Goal: Information Seeking & Learning: Learn about a topic

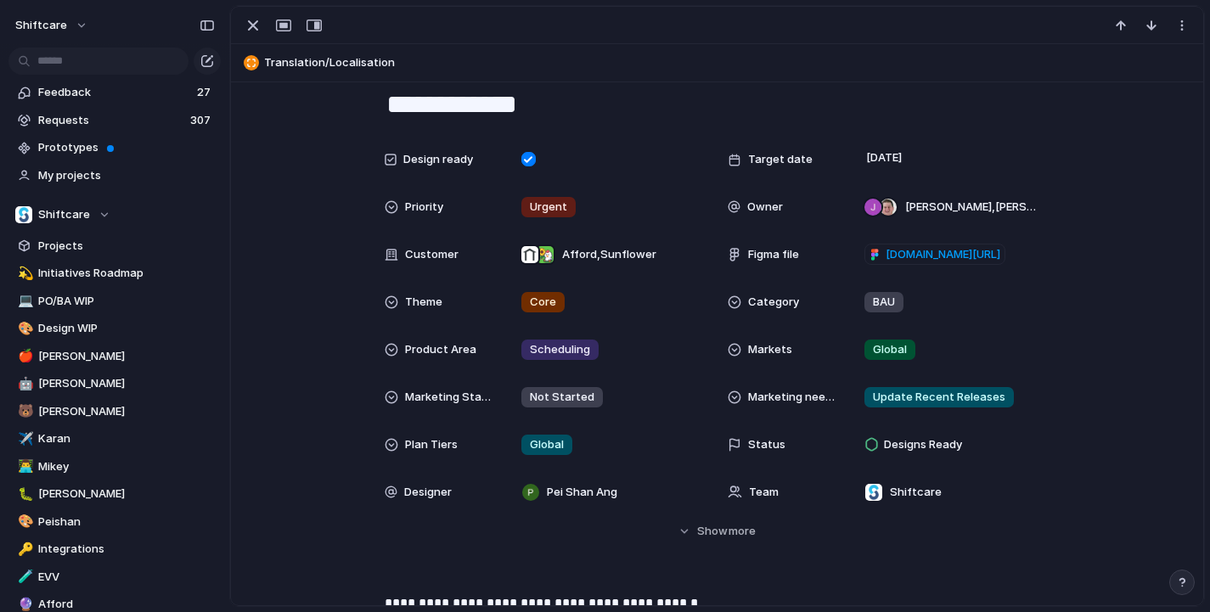
scroll to position [301, 0]
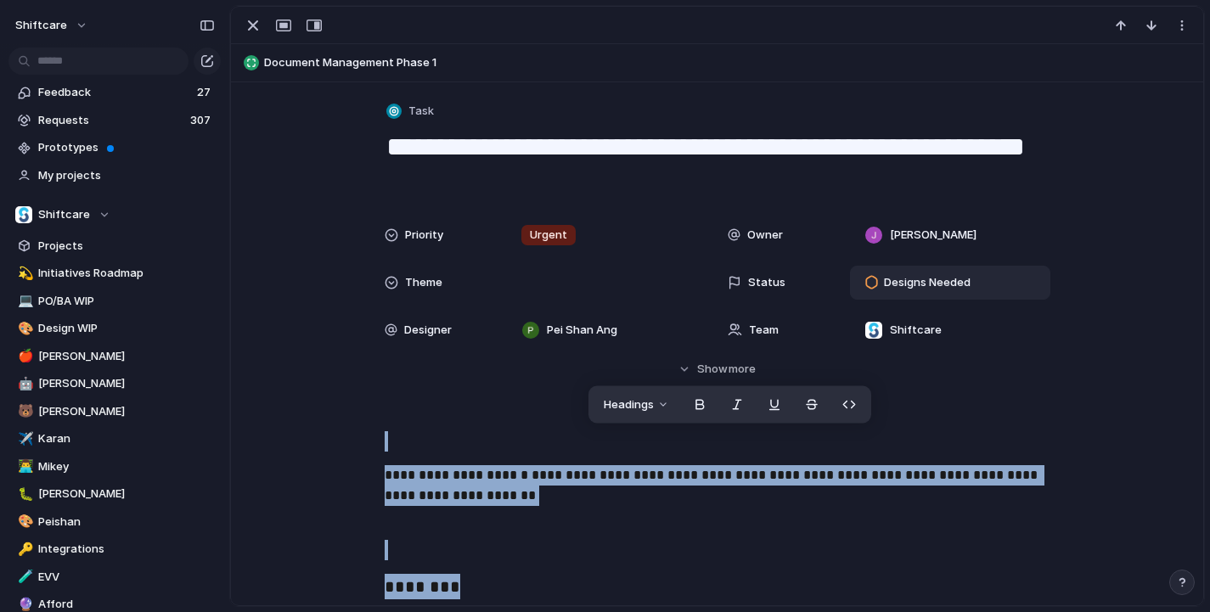
click at [929, 284] on span "Designs Needed" at bounding box center [927, 282] width 87 height 17
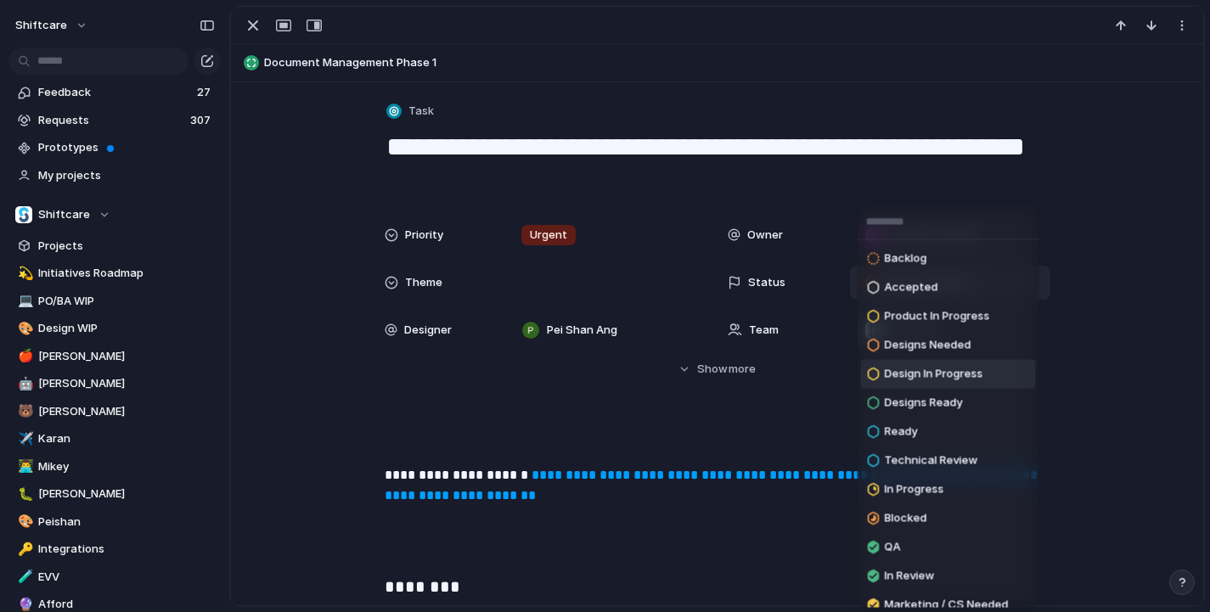
click at [945, 375] on span "Design In Progress" at bounding box center [934, 374] width 98 height 17
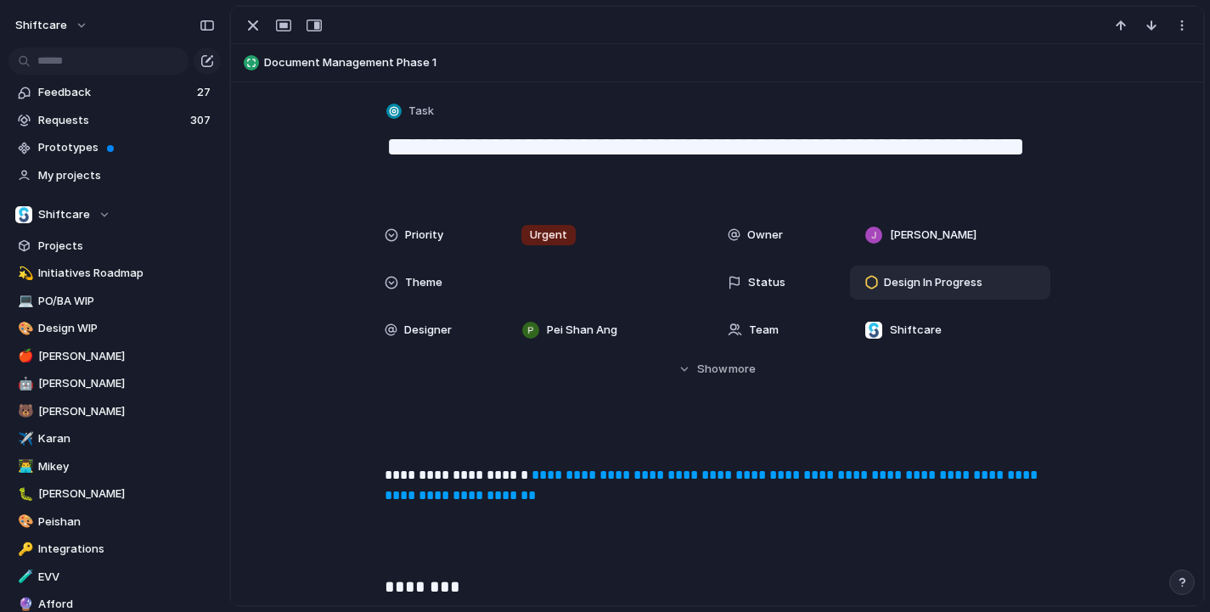
click at [398, 65] on span "Document Management Phase 1" at bounding box center [729, 62] width 931 height 17
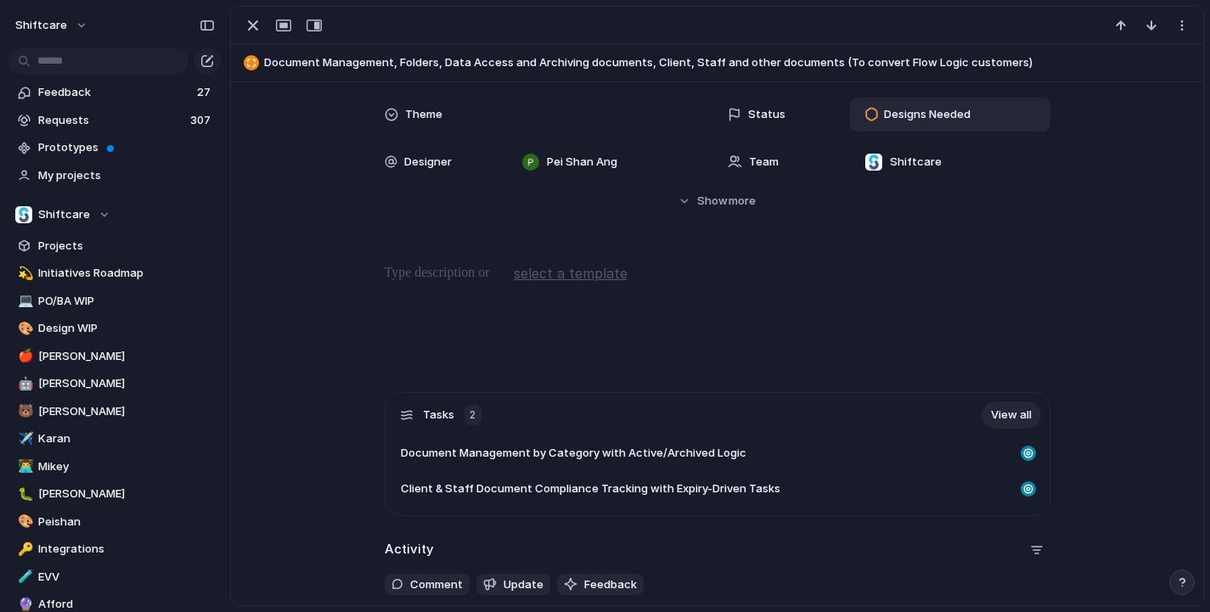
scroll to position [314, 0]
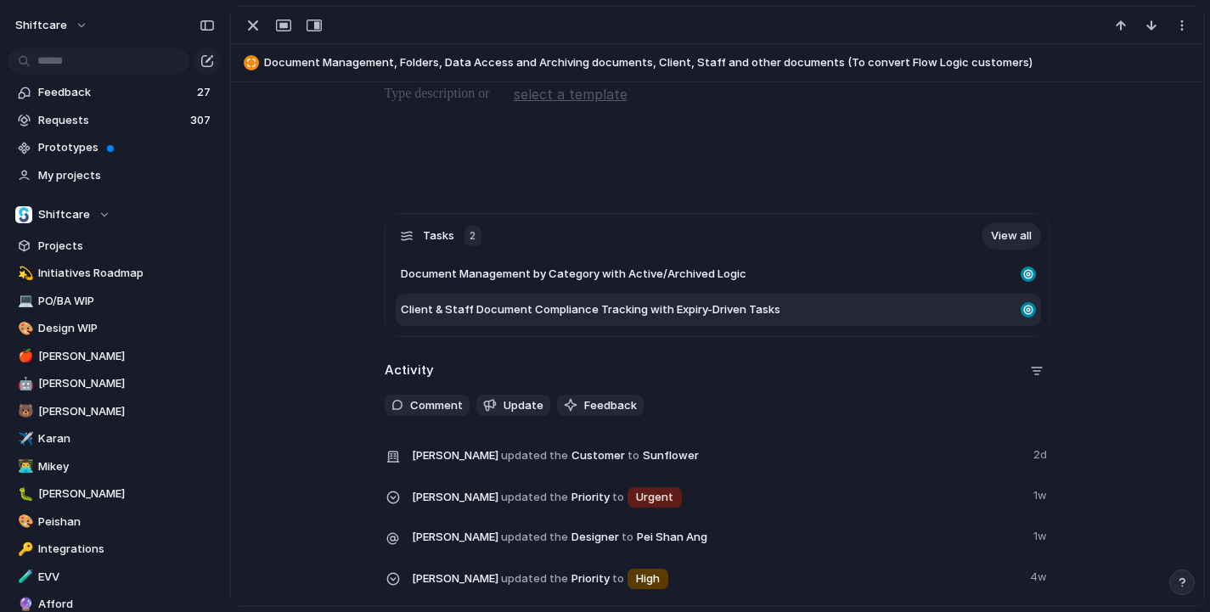
click at [576, 308] on span "Client & Staff Document Compliance Tracking with Expiry-Driven Tasks" at bounding box center [590, 309] width 379 height 17
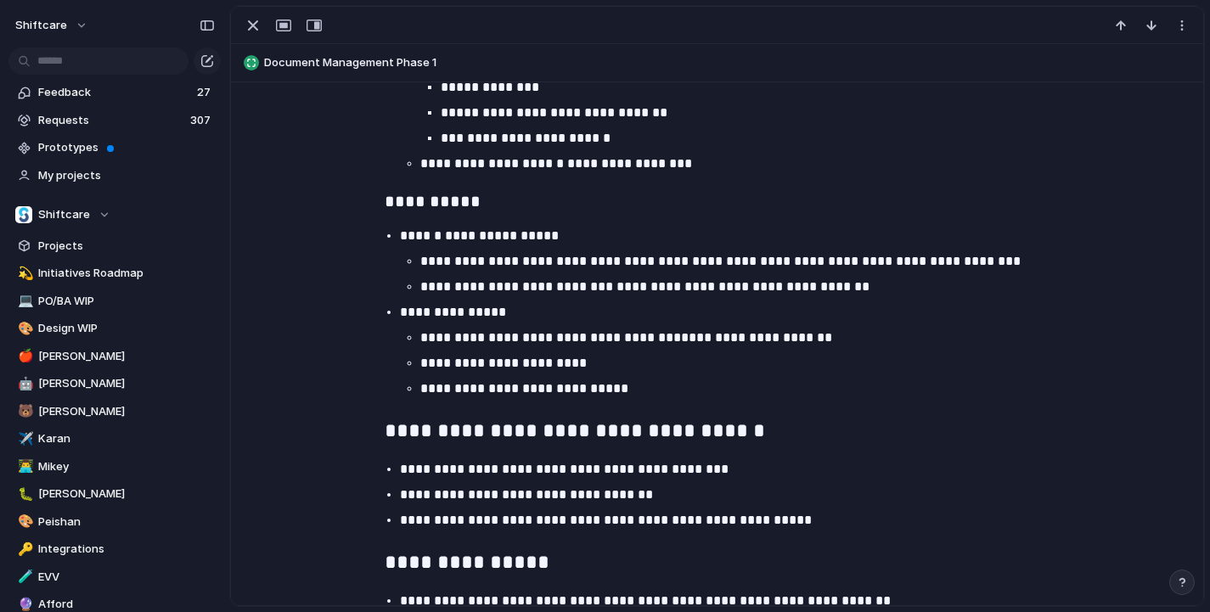
scroll to position [1503, 0]
